Goal: Task Accomplishment & Management: Manage account settings

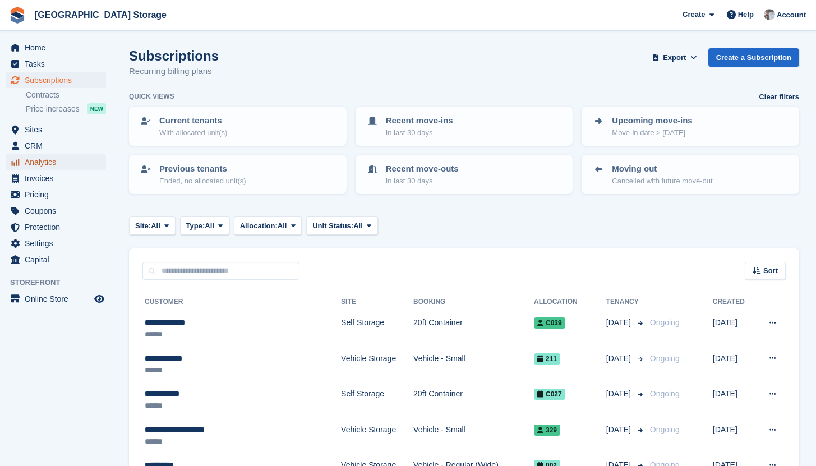
click at [42, 162] on span "Analytics" at bounding box center [58, 162] width 67 height 16
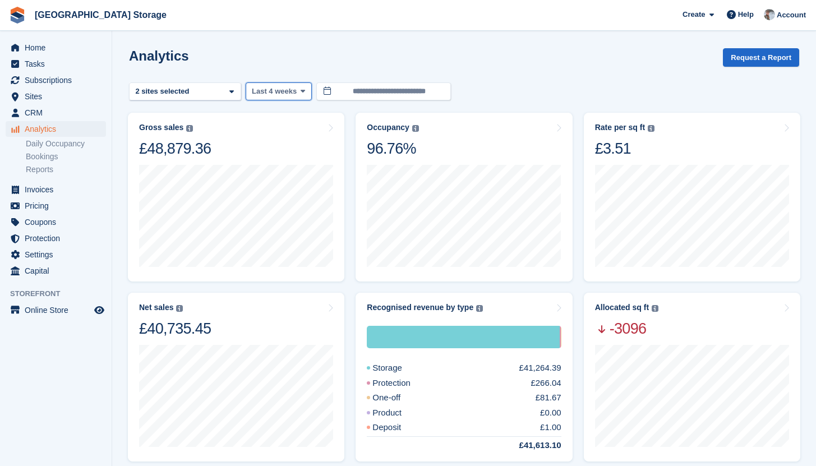
click at [283, 94] on span "Last 4 weeks" at bounding box center [274, 91] width 45 height 11
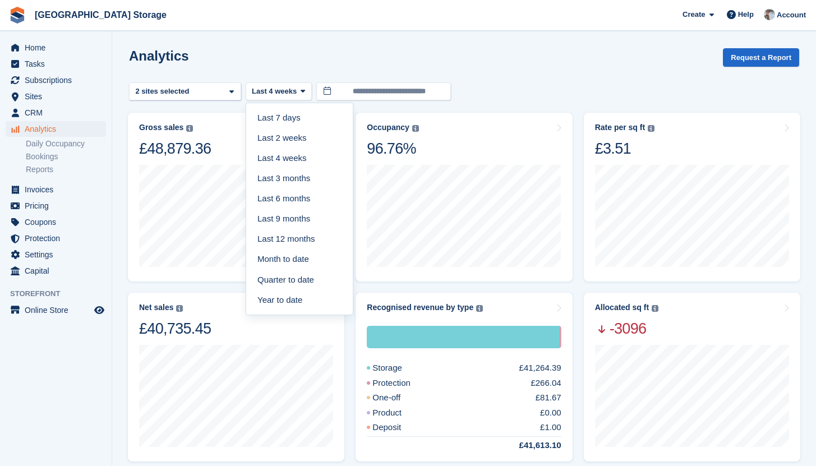
click at [320, 66] on div "Analytics Request a Report" at bounding box center [464, 64] width 670 height 32
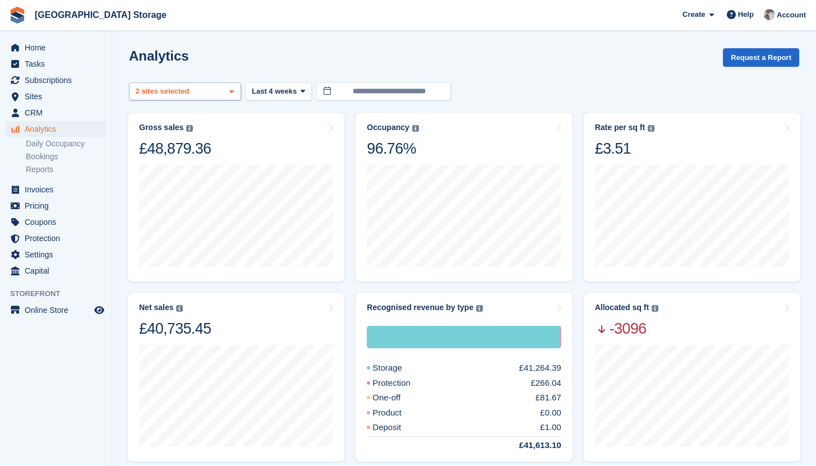
click at [226, 82] on div "Vehicle Storage 2 sites selected" at bounding box center [185, 91] width 112 height 18
click at [166, 144] on div "Vehicle Storage" at bounding box center [185, 144] width 102 height 18
select select "***"
click at [480, 56] on div "Analytics Request a Report" at bounding box center [464, 64] width 670 height 32
click at [305, 96] on button "Last 4 weeks" at bounding box center [279, 91] width 66 height 18
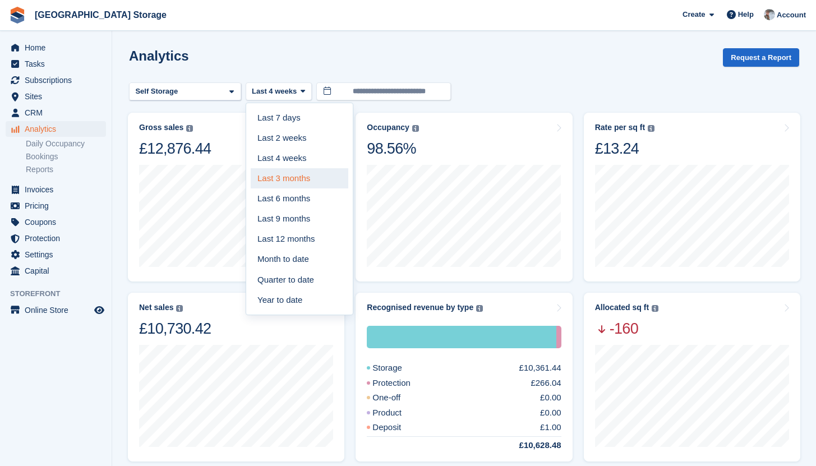
click at [311, 181] on link "Last 3 months" at bounding box center [300, 178] width 98 height 20
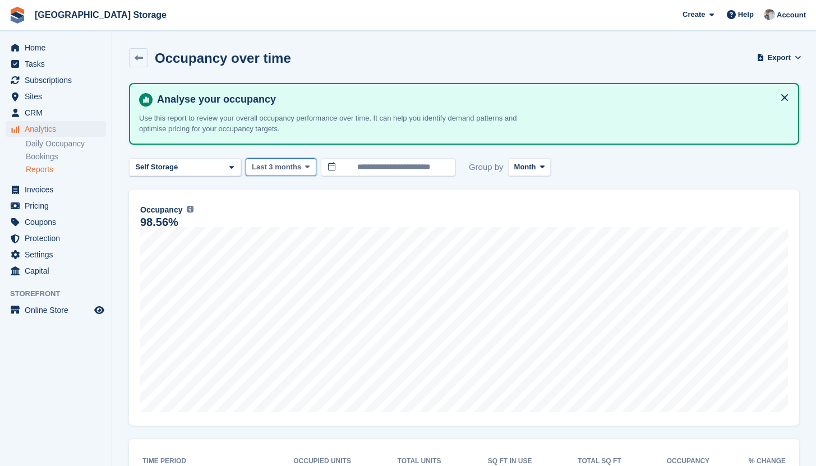
click at [280, 169] on span "Last 3 months" at bounding box center [276, 166] width 49 height 11
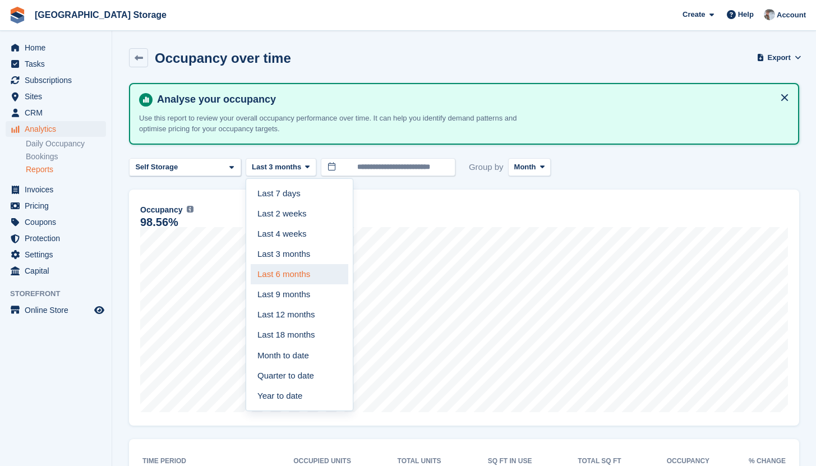
click at [286, 274] on link "Last 6 months" at bounding box center [300, 274] width 98 height 20
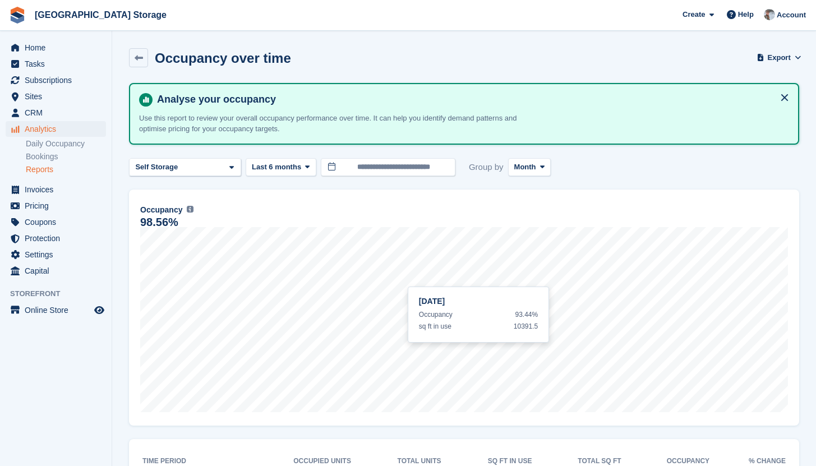
scroll to position [178, 0]
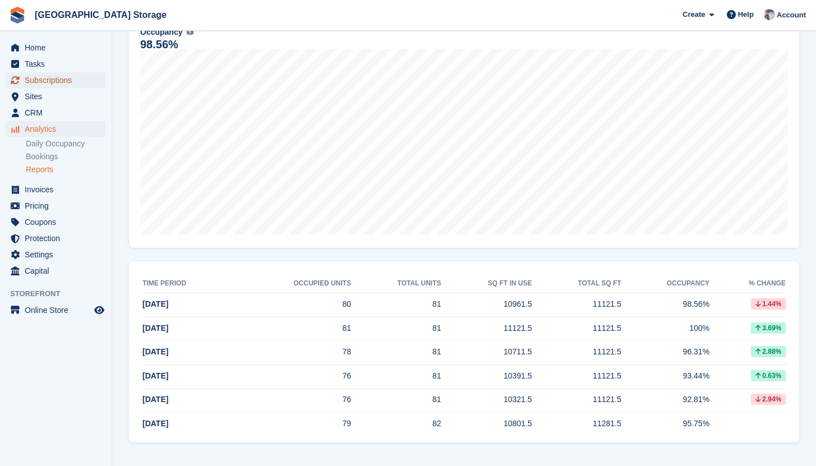
click at [50, 85] on span "Subscriptions" at bounding box center [58, 80] width 67 height 16
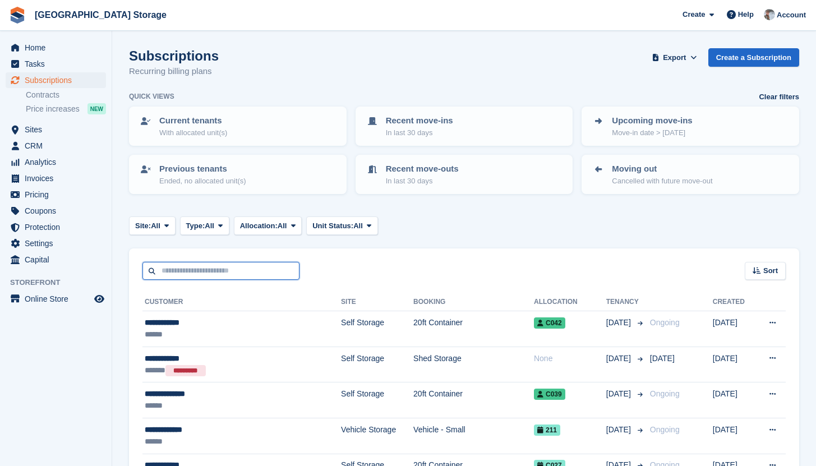
click at [173, 266] on input "text" at bounding box center [220, 271] width 157 height 18
type input "****"
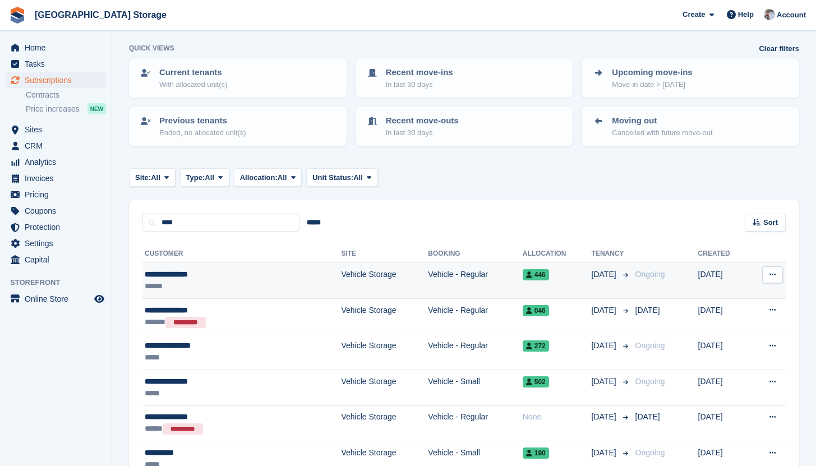
scroll to position [51, 0]
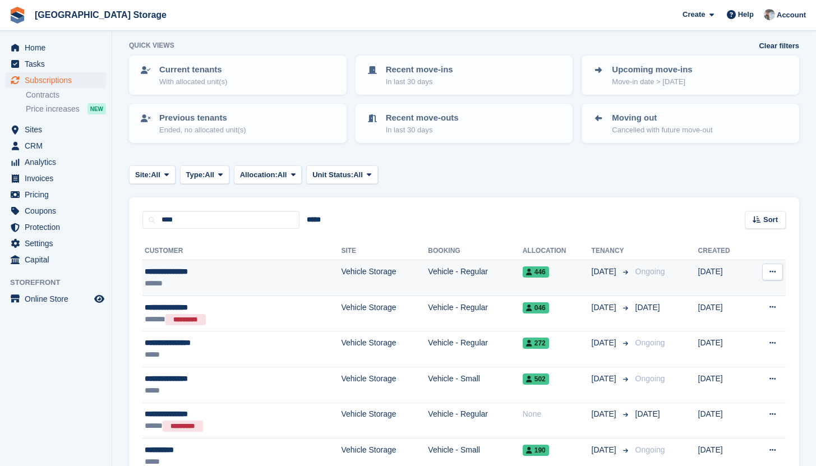
click at [341, 274] on td "Vehicle Storage" at bounding box center [384, 278] width 87 height 36
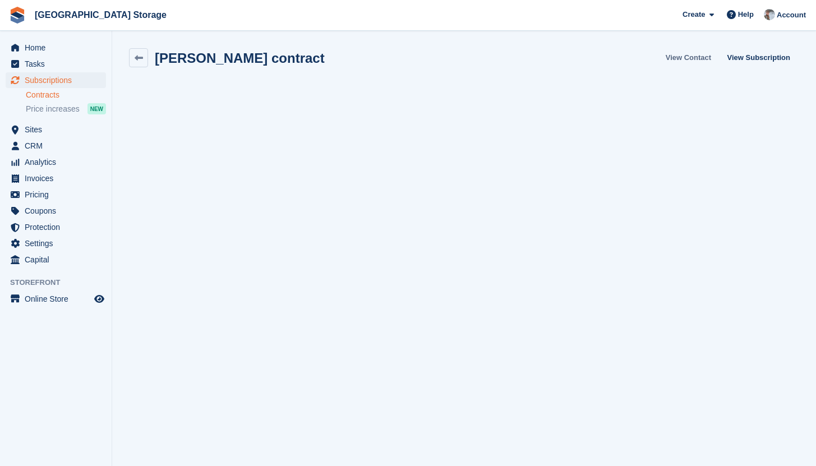
click at [695, 54] on link "View Contact" at bounding box center [688, 57] width 54 height 18
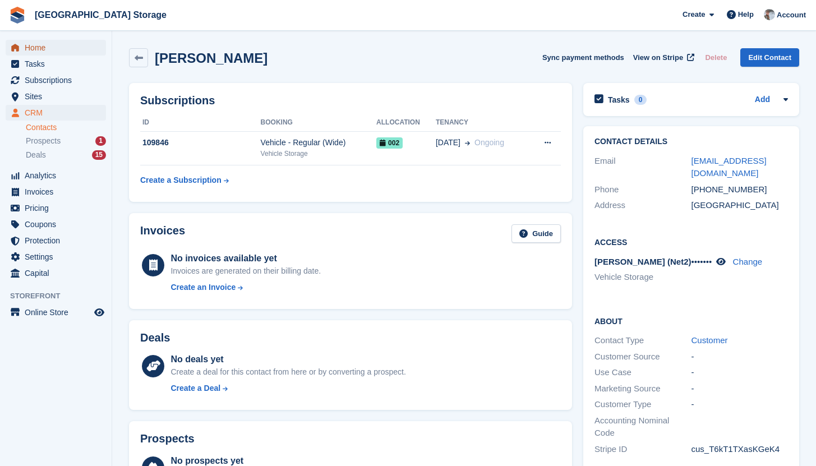
click at [40, 52] on span "Home" at bounding box center [58, 48] width 67 height 16
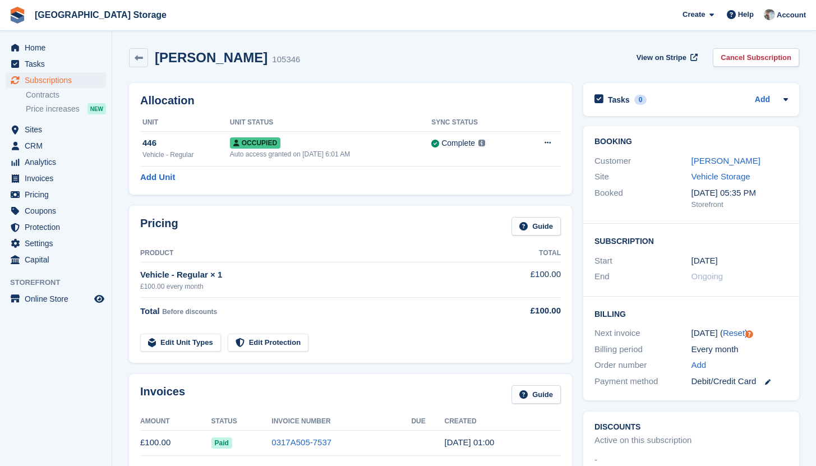
click at [399, 200] on div "Pricing Guide Product Total Vehicle - Regular × 1 £100.00 every month £100.00 T…" at bounding box center [350, 284] width 454 height 168
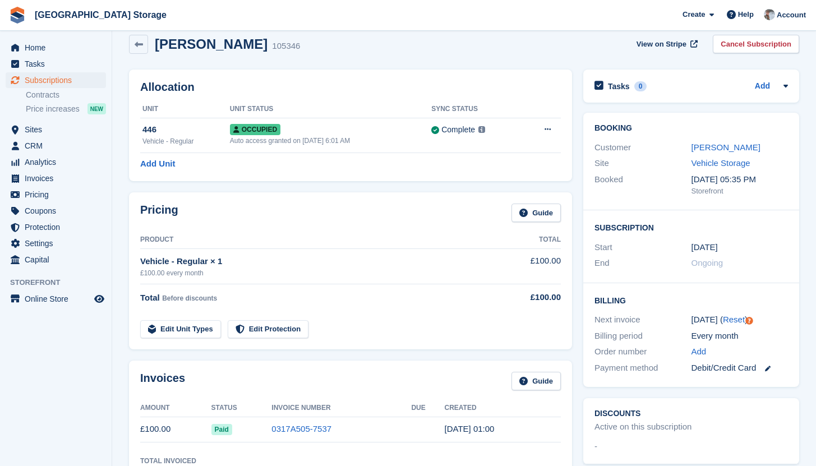
scroll to position [16, 0]
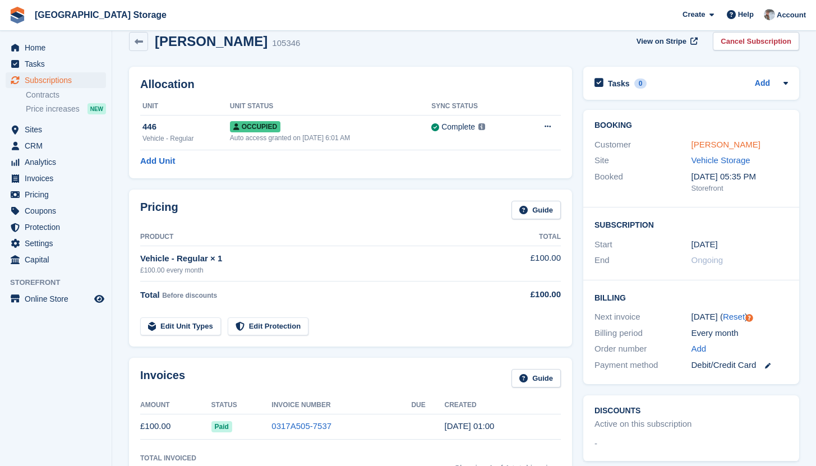
click at [705, 144] on link "James whitfield" at bounding box center [725, 145] width 69 height 10
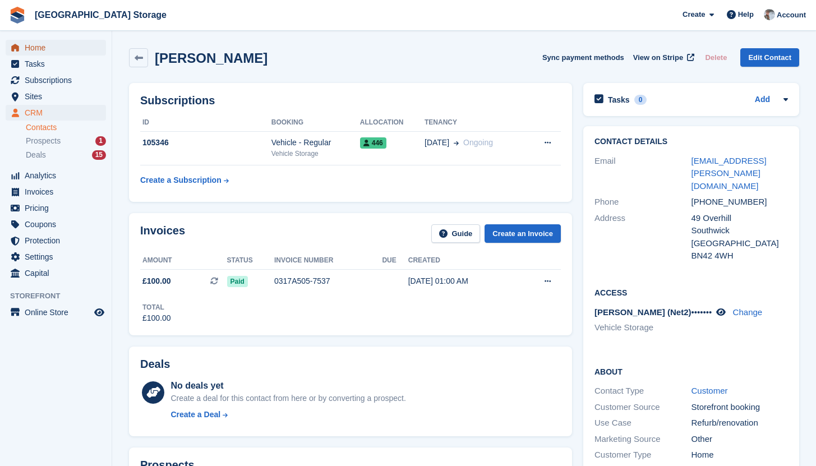
click at [49, 44] on span "Home" at bounding box center [58, 48] width 67 height 16
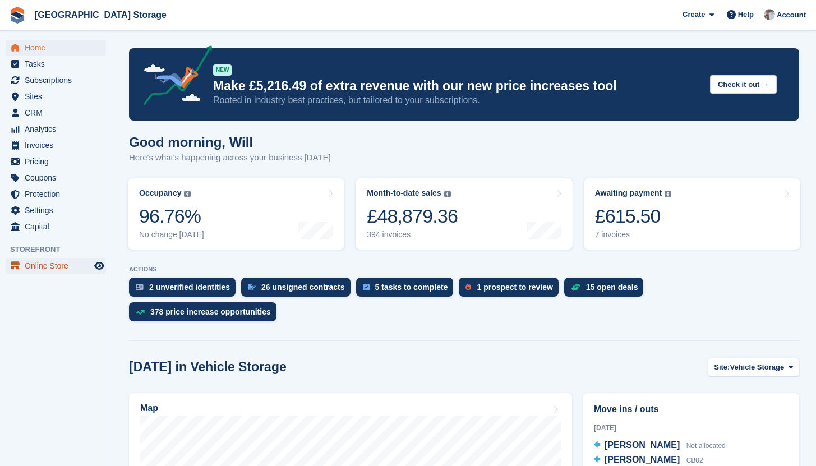
click at [34, 265] on span "Online Store" at bounding box center [58, 266] width 67 height 16
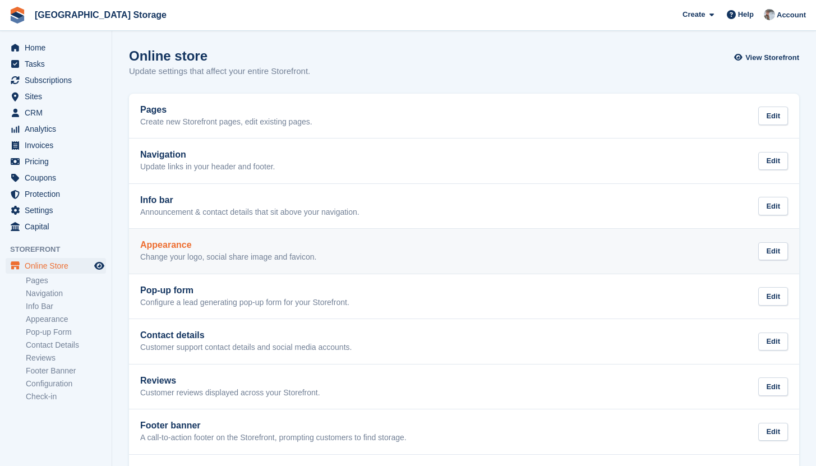
click at [198, 260] on p "Change your logo, social share image and favicon." at bounding box center [228, 257] width 176 height 10
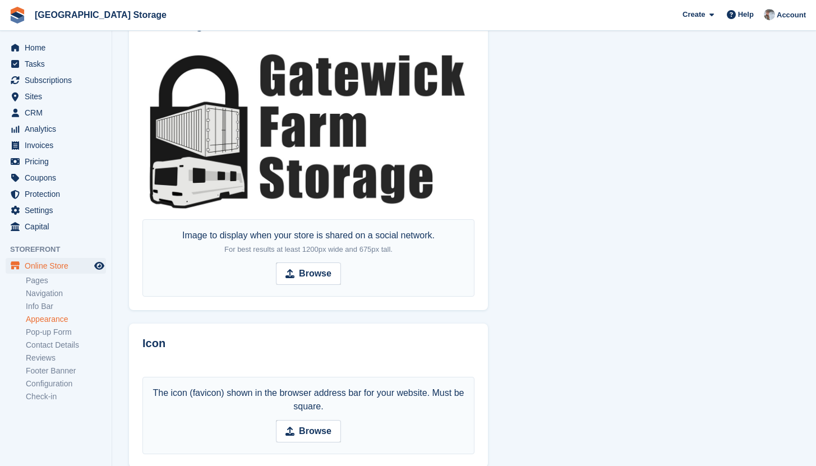
scroll to position [645, 0]
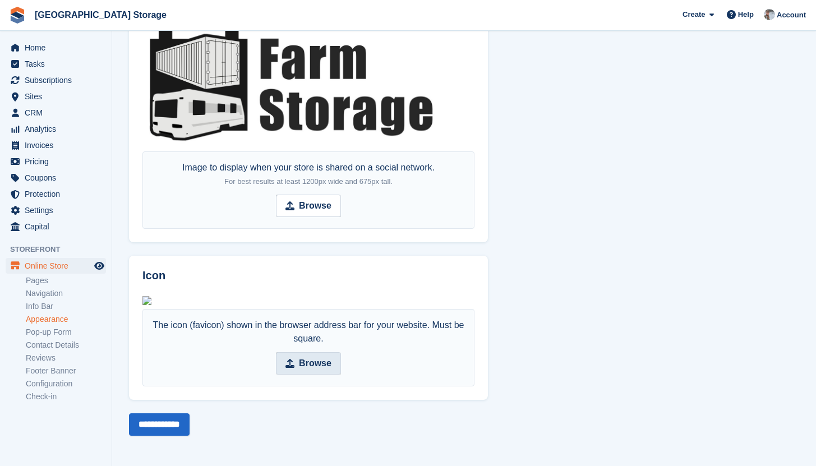
click at [324, 363] on strong "Browse" at bounding box center [315, 363] width 33 height 13
click at [324, 363] on input "Browse" at bounding box center [308, 363] width 65 height 22
type input "**********"
click at [162, 427] on input "**********" at bounding box center [159, 424] width 61 height 22
